Goal: Task Accomplishment & Management: Manage account settings

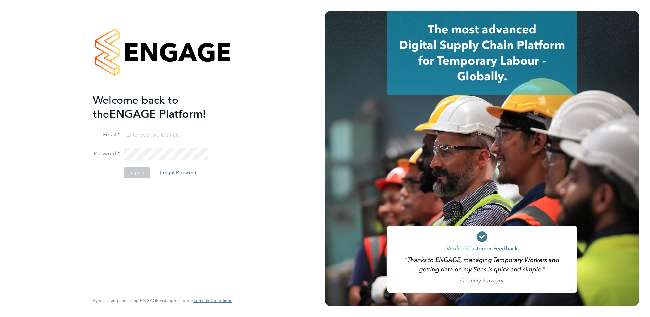
type input "[PERSON_NAME][EMAIL_ADDRESS][PERSON_NAME][DOMAIN_NAME]"
drag, startPoint x: 150, startPoint y: 171, endPoint x: 124, endPoint y: 171, distance: 26.2
click at [150, 171] on li "Sign In Forgot Password" at bounding box center [159, 176] width 133 height 18
drag, startPoint x: 117, startPoint y: 170, endPoint x: 151, endPoint y: 174, distance: 33.6
click at [118, 170] on li "Sign In Forgot Password" at bounding box center [159, 176] width 133 height 18
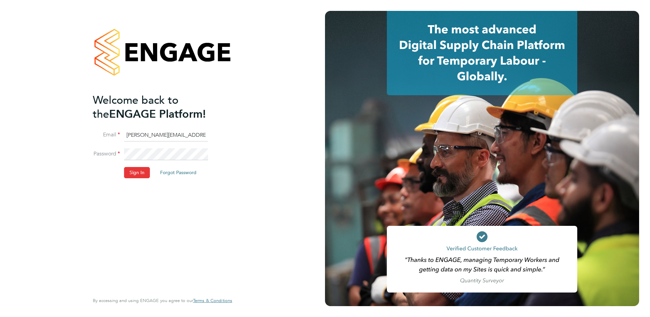
click at [151, 174] on li "Sign In Forgot Password" at bounding box center [159, 176] width 133 height 18
click at [140, 174] on button "Sign In" at bounding box center [137, 172] width 26 height 11
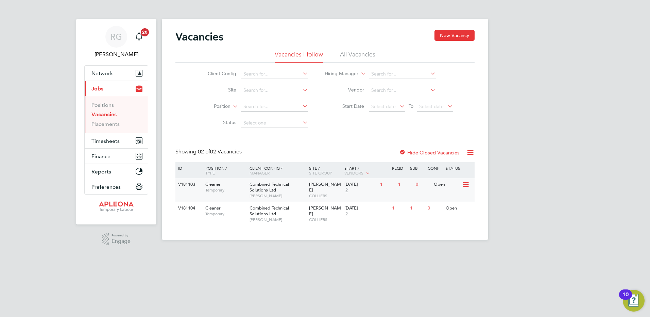
click at [462, 185] on icon at bounding box center [465, 185] width 7 height 8
click at [452, 220] on li "Update Status" at bounding box center [448, 220] width 39 height 10
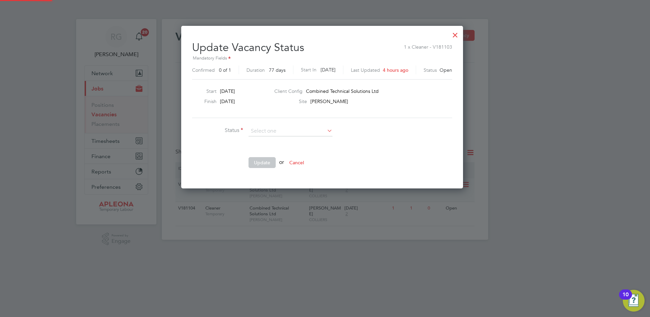
scroll to position [162, 288]
click at [408, 134] on ng-form "Status Comment Update or Cancel" at bounding box center [322, 150] width 260 height 49
click at [461, 35] on div at bounding box center [455, 33] width 12 height 12
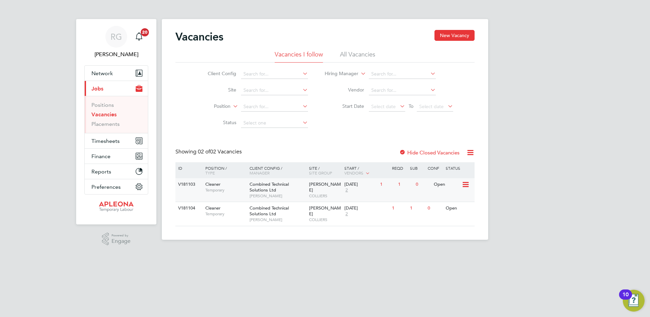
click at [235, 186] on div "Cleaner Temporary" at bounding box center [224, 187] width 48 height 18
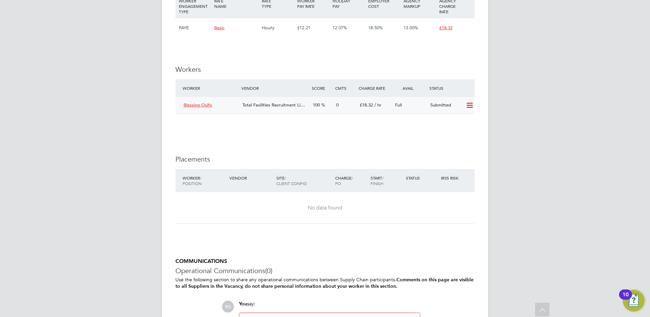
scroll to position [442, 0]
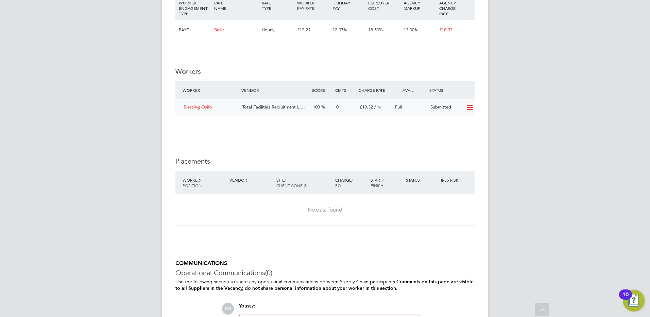
click at [467, 109] on icon at bounding box center [470, 107] width 9 height 5
click at [459, 121] on li "Offer" at bounding box center [461, 122] width 24 height 10
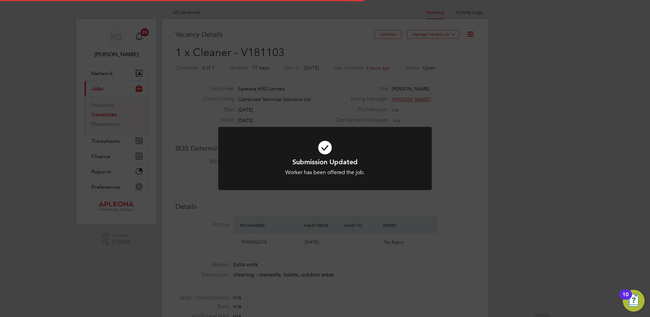
scroll to position [20, 48]
click at [112, 114] on div "Submission Updated Worker has been offered the job. Cancel Okay" at bounding box center [325, 158] width 650 height 317
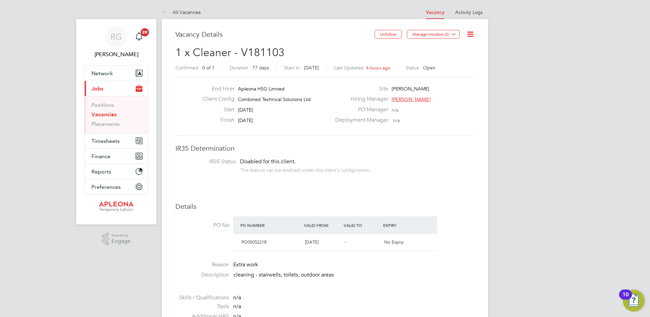
click at [111, 114] on link "Vacancies" at bounding box center [103, 114] width 25 height 6
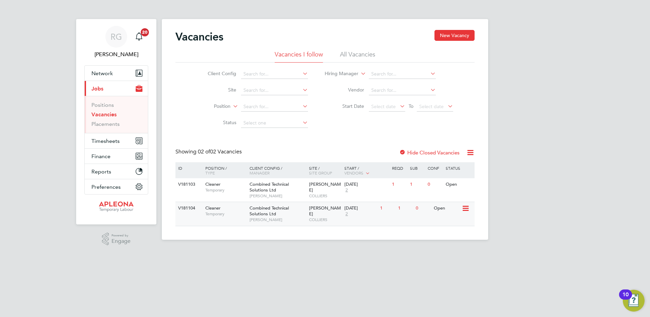
click at [466, 207] on icon at bounding box center [465, 208] width 7 height 8
click at [302, 214] on div "Combined Technical Solutions Ltd Rachel George-Davidson" at bounding box center [278, 213] width 60 height 23
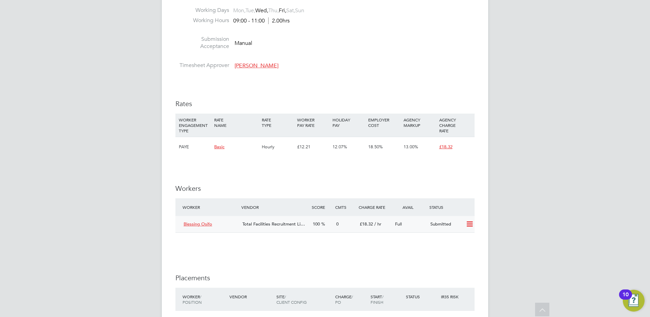
click at [468, 223] on icon at bounding box center [470, 223] width 9 height 5
click at [453, 239] on li "Offer" at bounding box center [461, 239] width 24 height 10
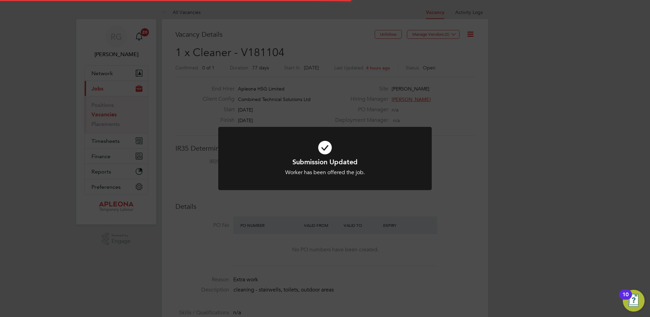
scroll to position [20, 48]
click at [436, 197] on div "Submission Updated Worker has been offered the job. Cancel Okay" at bounding box center [325, 158] width 650 height 317
